Goal: Transaction & Acquisition: Purchase product/service

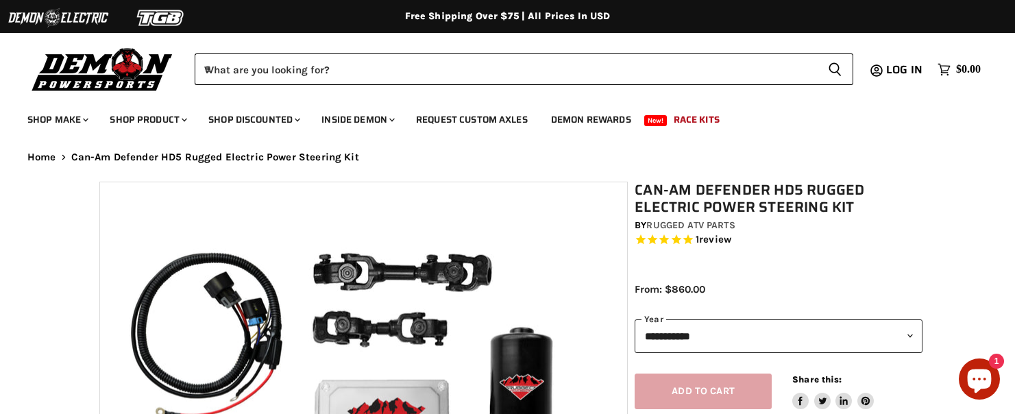
select select "******"
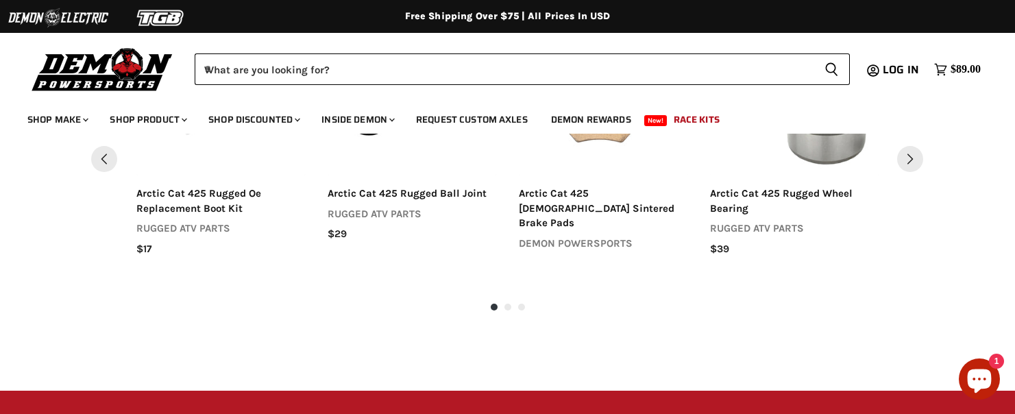
scroll to position [1529, 0]
